Goal: Participate in discussion

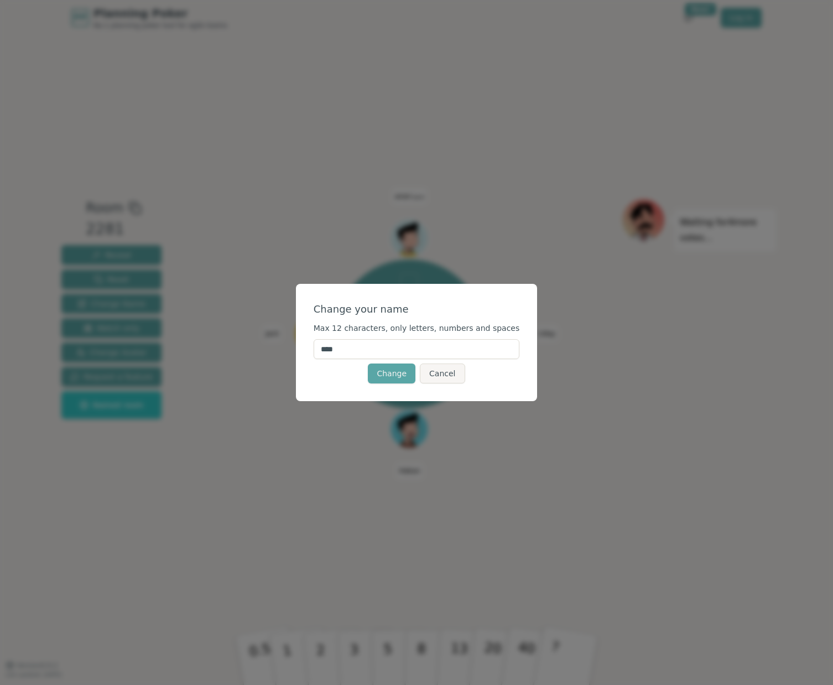
click at [446, 356] on input "****" at bounding box center [417, 349] width 206 height 20
click at [445, 356] on input "****" at bounding box center [417, 349] width 206 height 20
type input "********"
click button "Change" at bounding box center [392, 373] width 48 height 20
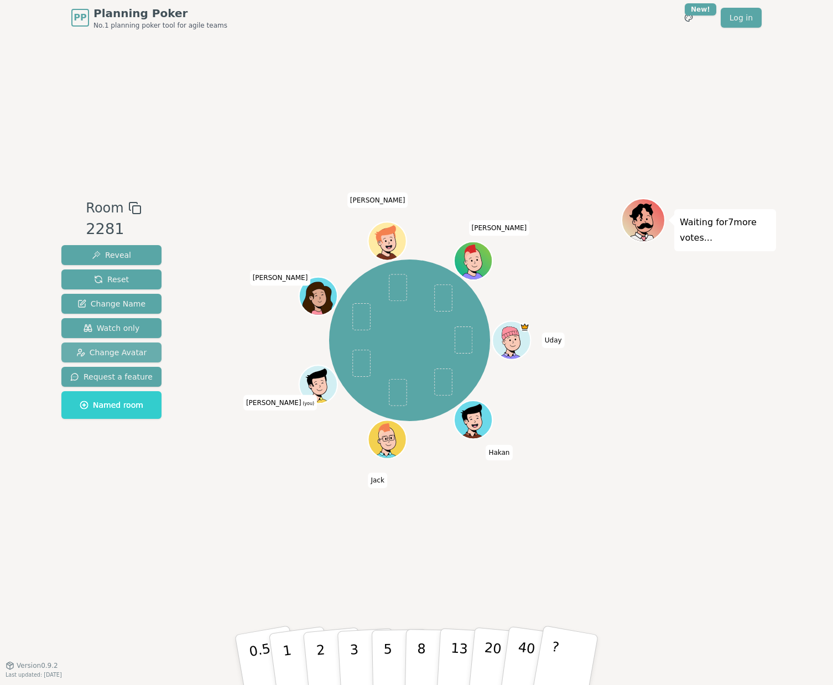
click at [111, 350] on span "Change Avatar" at bounding box center [111, 352] width 71 height 11
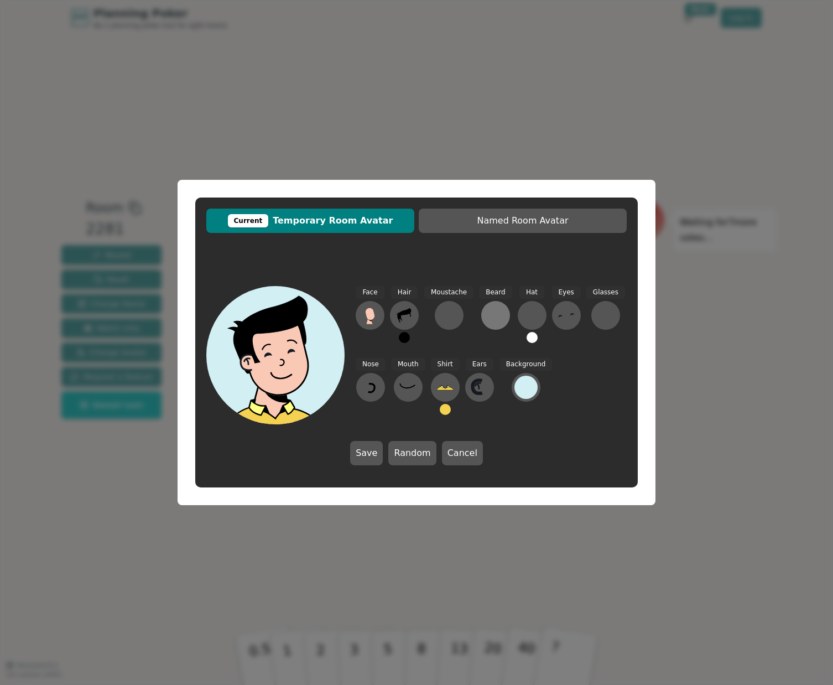
click at [488, 313] on div at bounding box center [496, 315] width 18 height 18
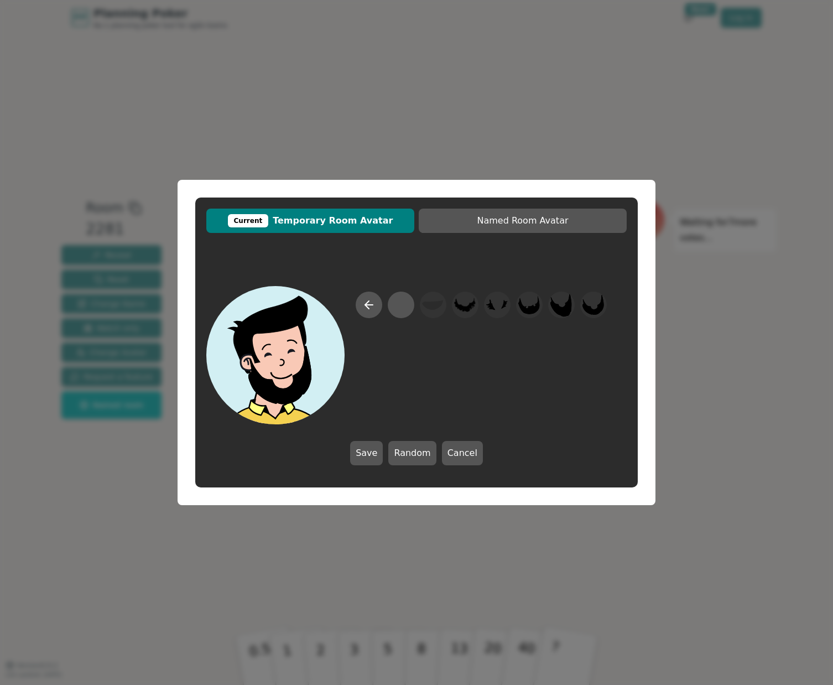
click at [225, 557] on div "Current Temporary Room Avatar Named Room Avatar Save Random Cancel" at bounding box center [416, 342] width 833 height 685
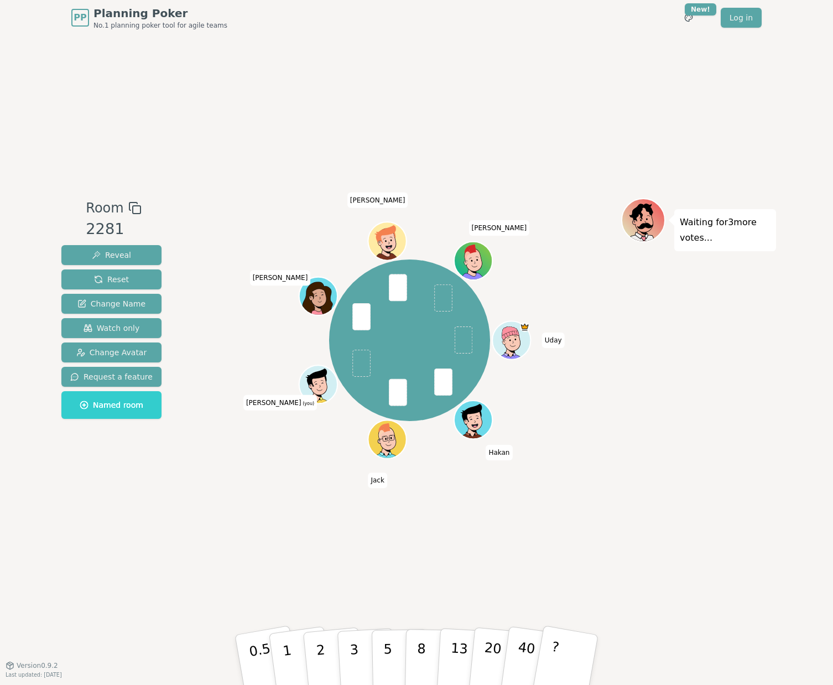
drag, startPoint x: 386, startPoint y: 654, endPoint x: 397, endPoint y: 289, distance: 365.9
click at [397, 289] on div "Room 2281 Reveal Reset Change Name Watch only Change Avatar Request a feature N…" at bounding box center [416, 350] width 719 height 304
click at [394, 668] on button "5" at bounding box center [400, 660] width 57 height 84
click at [361, 662] on button "3" at bounding box center [367, 660] width 60 height 86
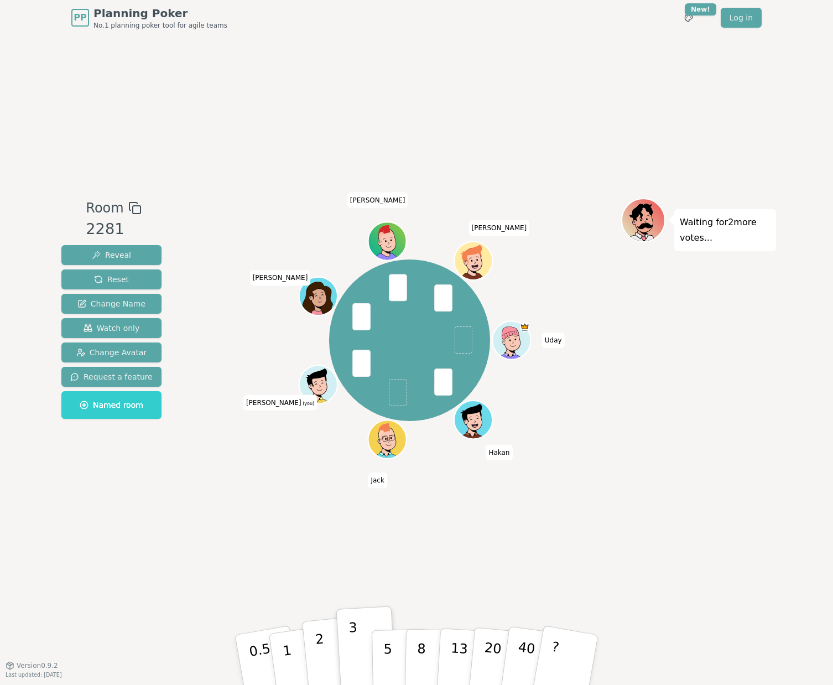
click at [314, 661] on button "2" at bounding box center [333, 660] width 63 height 88
click at [384, 655] on p "5" at bounding box center [387, 660] width 9 height 60
click at [389, 659] on p "5" at bounding box center [387, 660] width 9 height 60
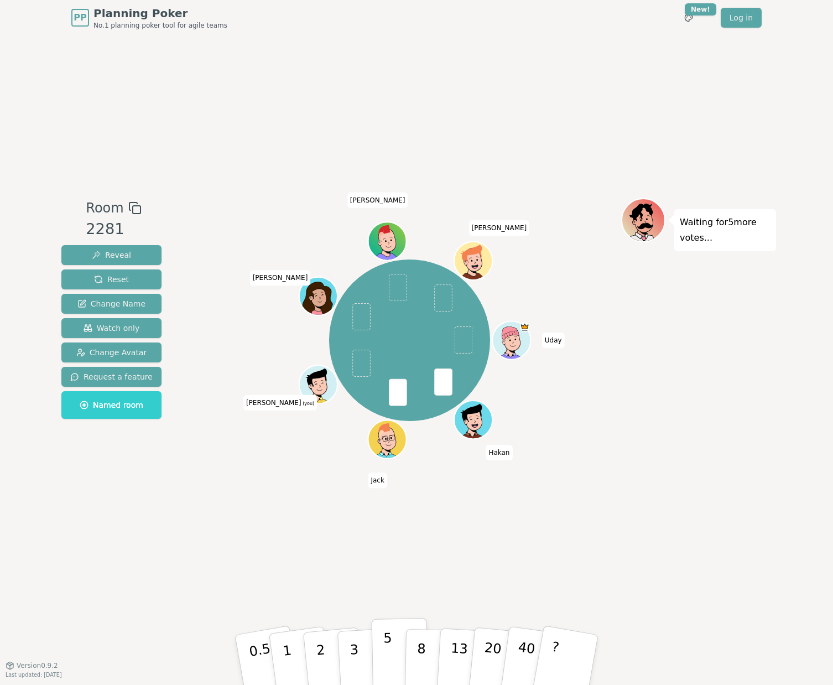
click at [389, 659] on p "5" at bounding box center [387, 660] width 9 height 60
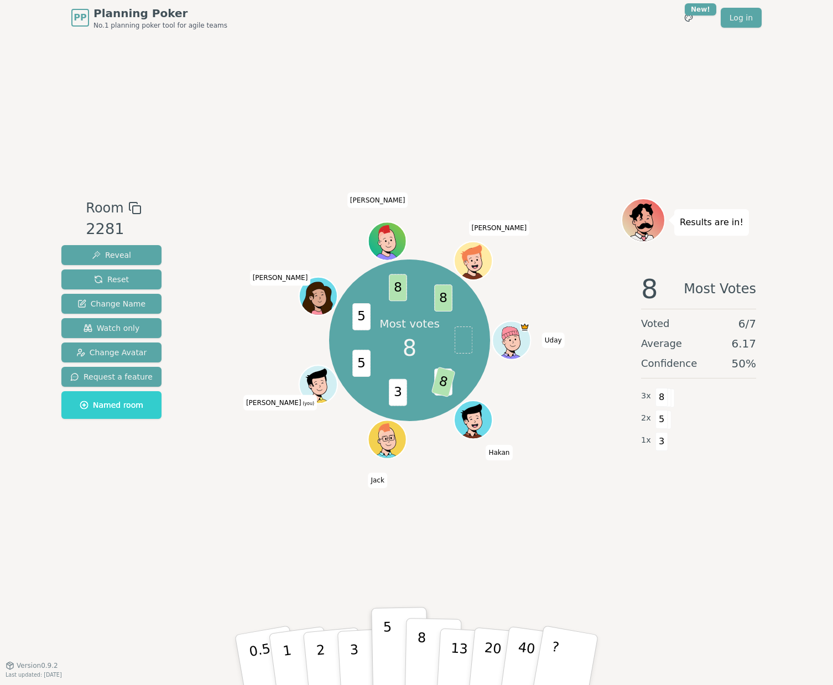
click at [422, 653] on p "8" at bounding box center [421, 660] width 9 height 60
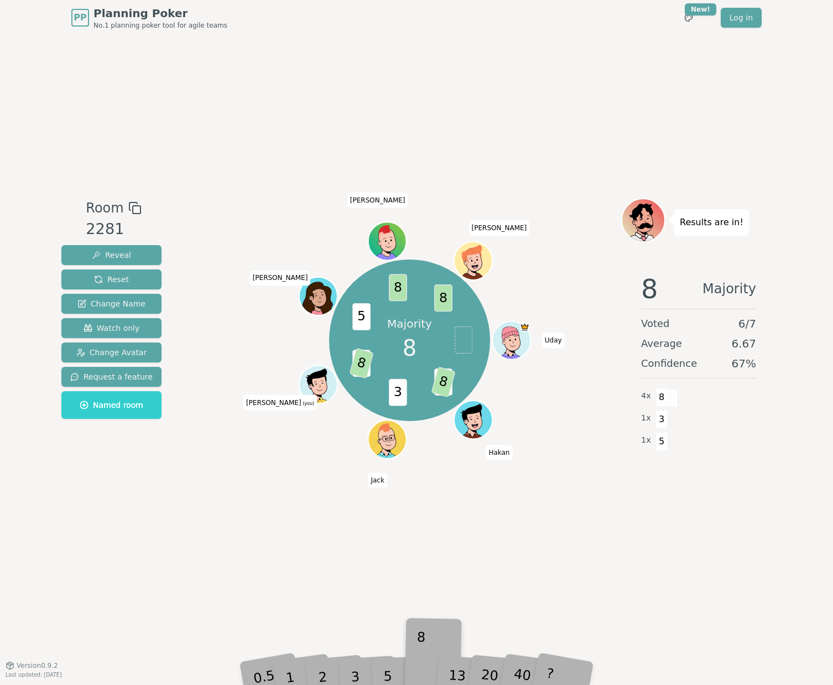
click at [422, 653] on div "8" at bounding box center [433, 659] width 34 height 39
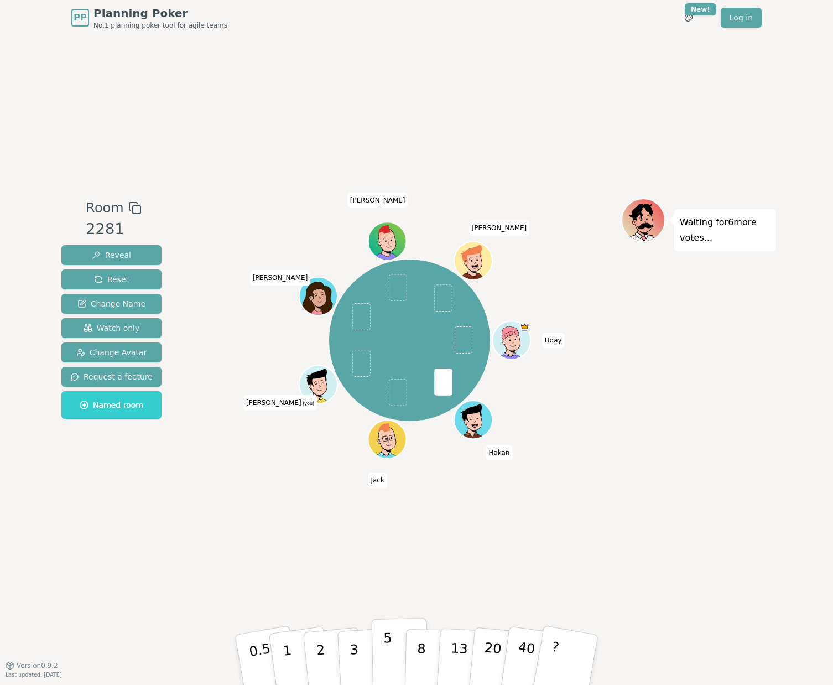
click at [398, 646] on button "5" at bounding box center [400, 660] width 57 height 84
click at [365, 647] on button "3" at bounding box center [367, 660] width 60 height 86
click at [351, 660] on p "3" at bounding box center [355, 661] width 12 height 60
click at [401, 657] on button "5" at bounding box center [400, 660] width 57 height 84
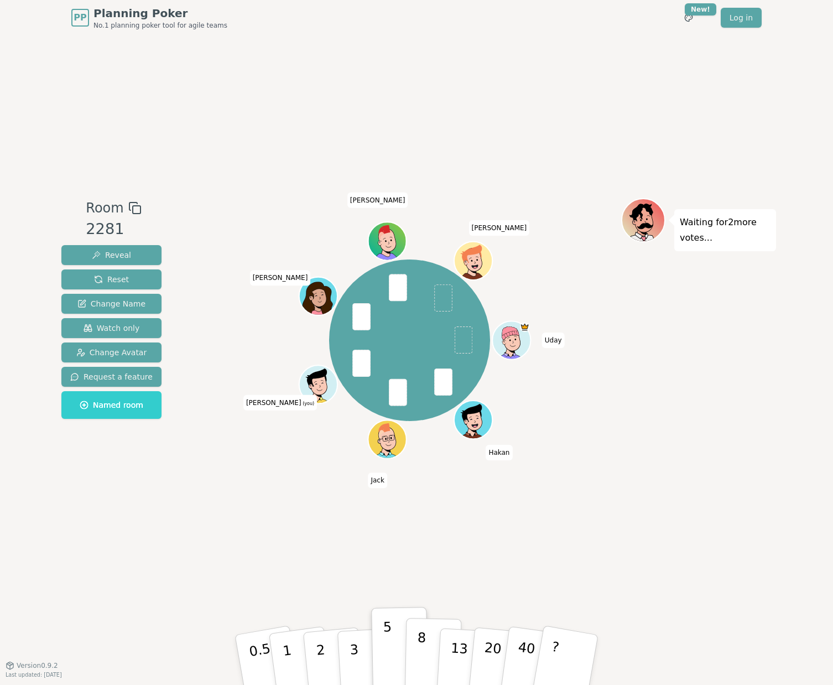
click at [420, 653] on p "8" at bounding box center [421, 660] width 9 height 60
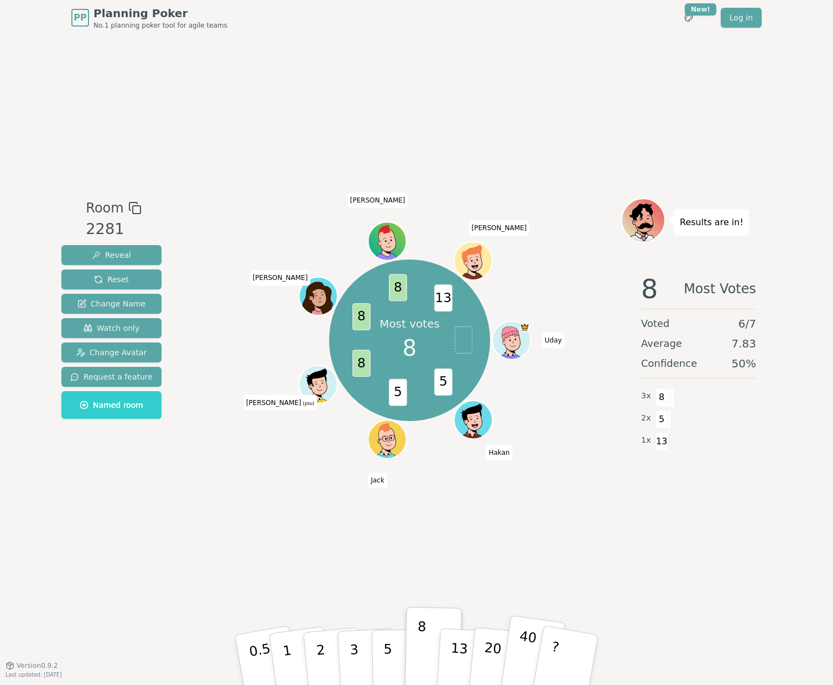
click at [518, 660] on p "40" at bounding box center [525, 658] width 25 height 61
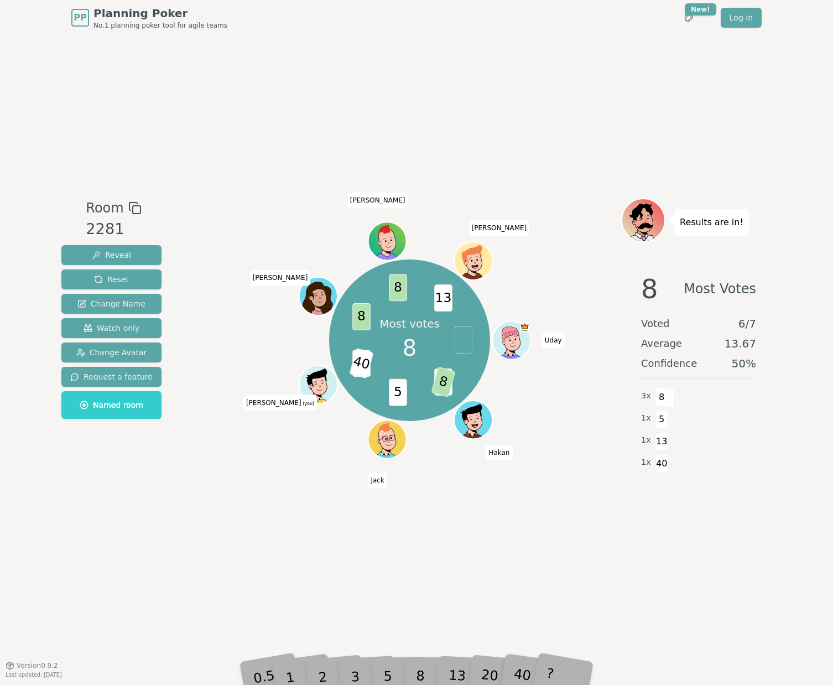
click at [430, 676] on div "8" at bounding box center [433, 659] width 34 height 39
click at [412, 673] on div "5" at bounding box center [400, 659] width 34 height 39
click at [412, 672] on div "5" at bounding box center [400, 659] width 34 height 39
click at [427, 670] on div "8" at bounding box center [433, 659] width 34 height 39
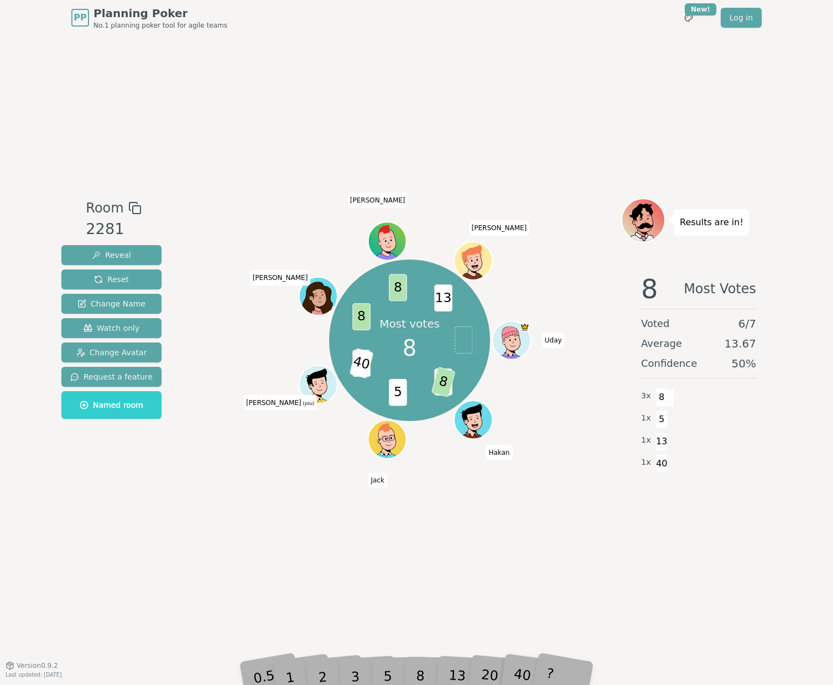
click at [456, 668] on div "13" at bounding box center [466, 660] width 35 height 40
